Goal: Transaction & Acquisition: Subscribe to service/newsletter

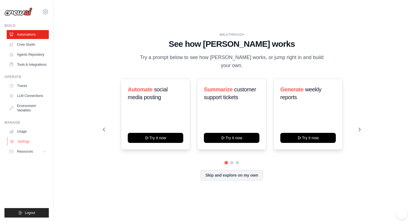
click at [28, 142] on link "Settings" at bounding box center [28, 141] width 42 height 9
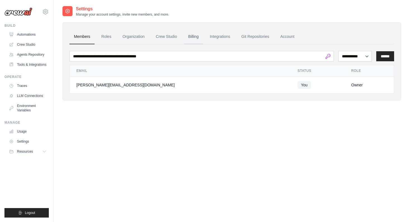
click at [195, 37] on link "Billing" at bounding box center [193, 36] width 19 height 15
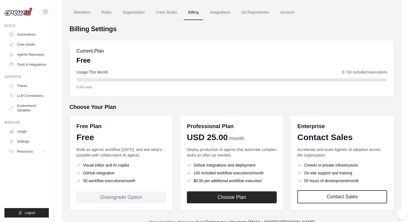
scroll to position [49, 0]
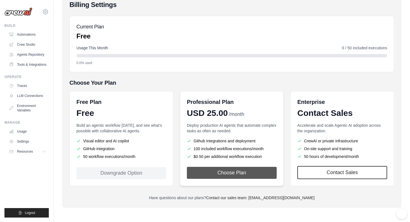
click at [228, 172] on button "Choose Plan" at bounding box center [232, 173] width 90 height 12
